Goal: Find specific page/section: Find specific page/section

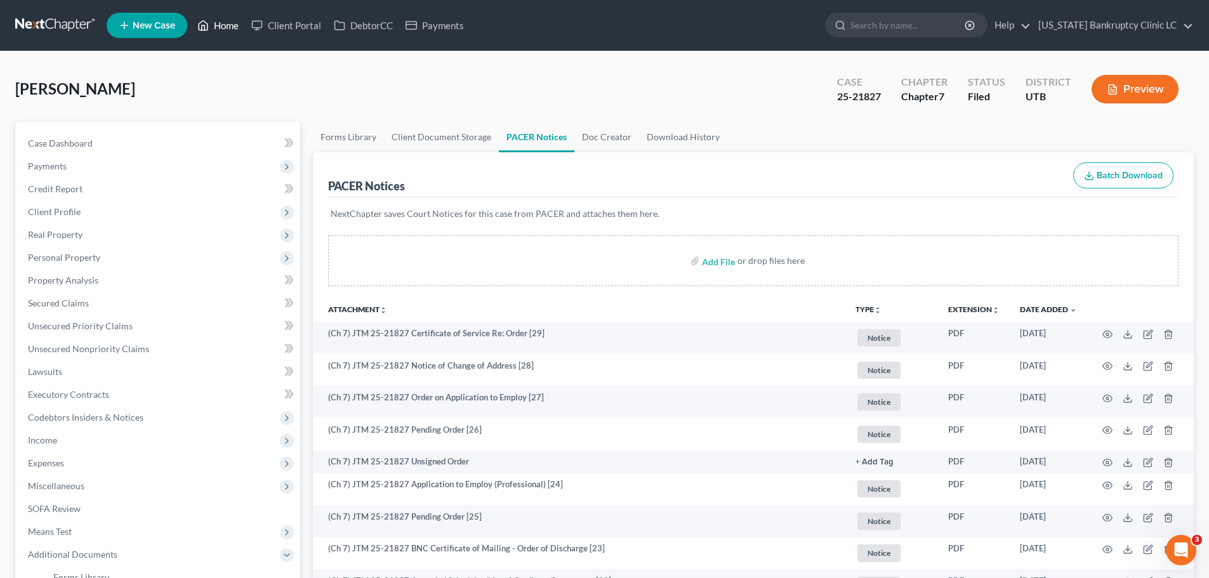
click at [225, 25] on link "Home" at bounding box center [218, 25] width 54 height 23
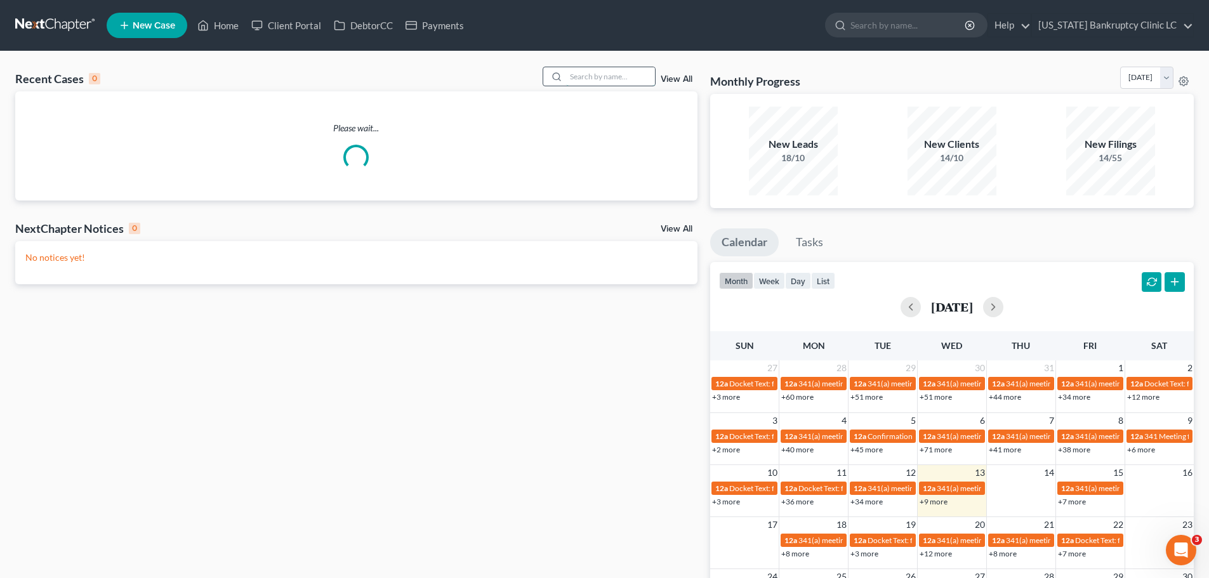
click at [594, 78] on input "search" at bounding box center [610, 76] width 89 height 18
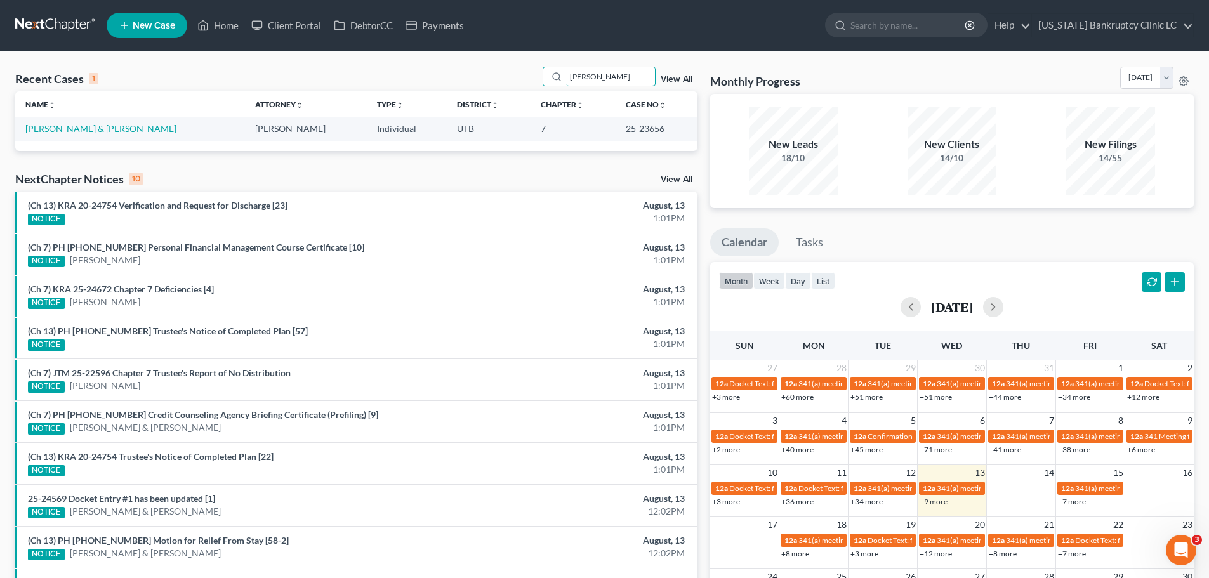
type input "[PERSON_NAME]"
click at [85, 126] on link "[PERSON_NAME] & [PERSON_NAME]" at bounding box center [100, 128] width 151 height 11
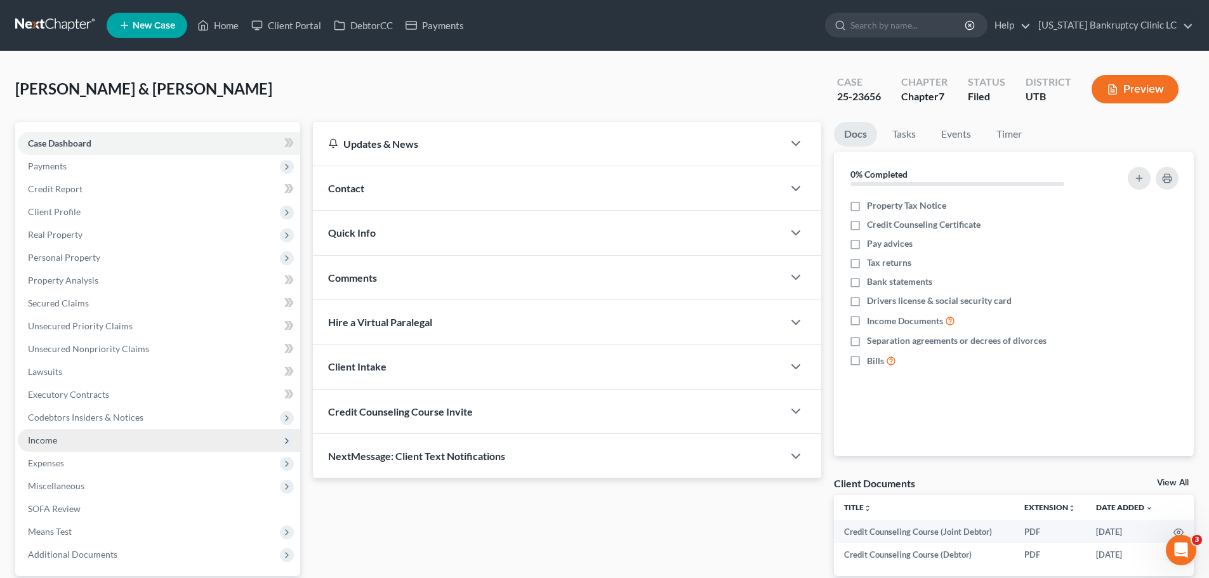
click at [117, 442] on span "Income" at bounding box center [159, 440] width 283 height 23
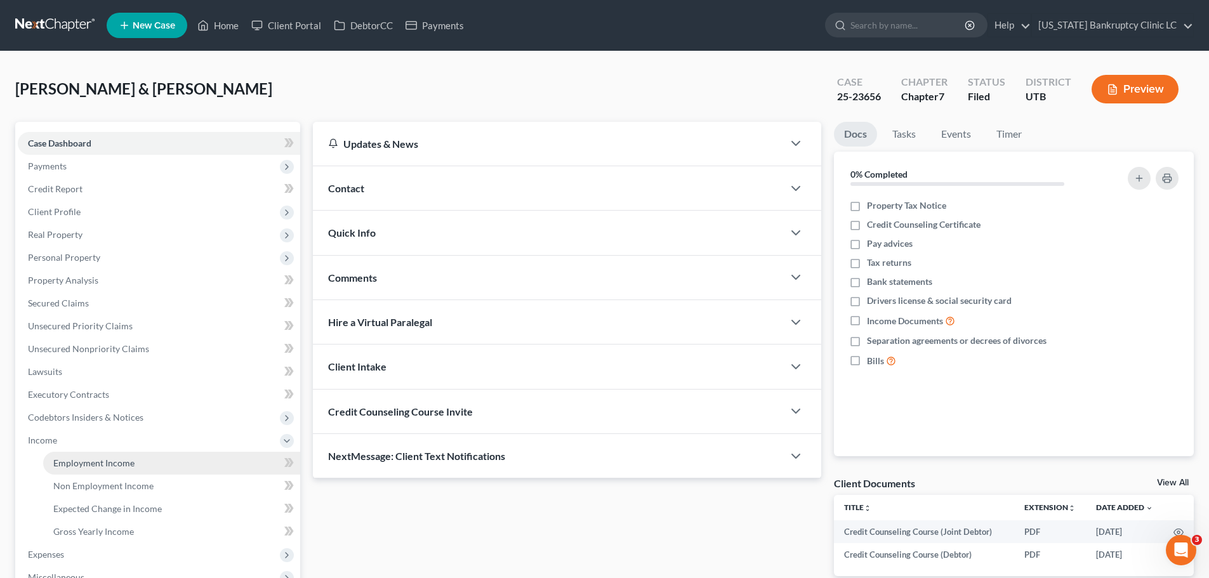
click at [109, 465] on span "Employment Income" at bounding box center [93, 463] width 81 height 11
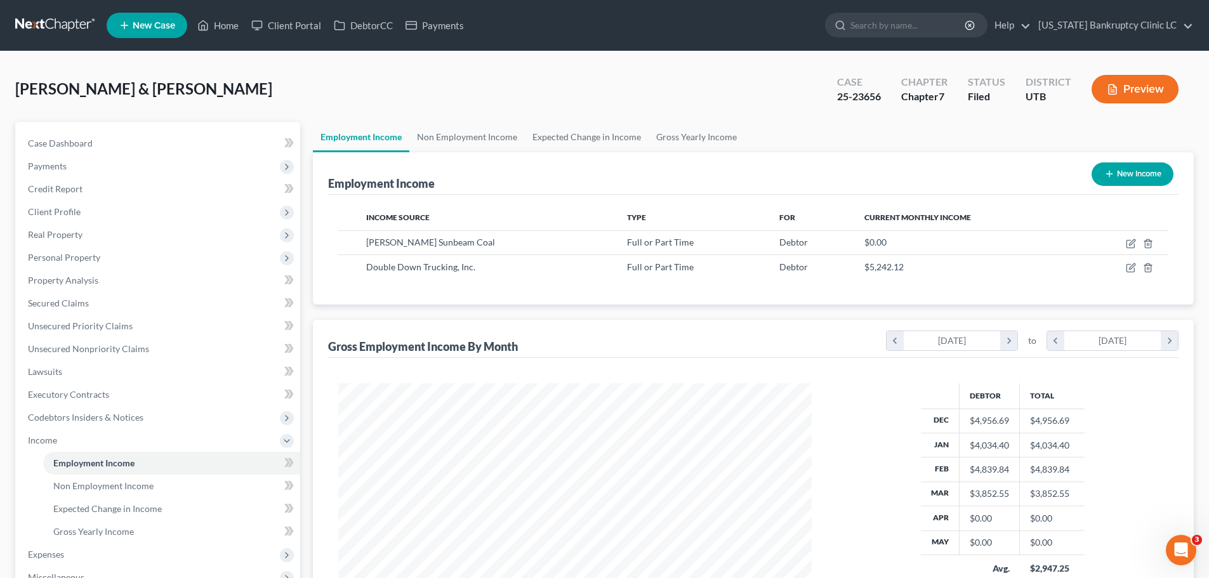
click at [219, 92] on div "[PERSON_NAME] & [PERSON_NAME] Upgraded Case 25-23656 Chapter Chapter 7 Status F…" at bounding box center [604, 94] width 1179 height 55
